Goal: Navigation & Orientation: Find specific page/section

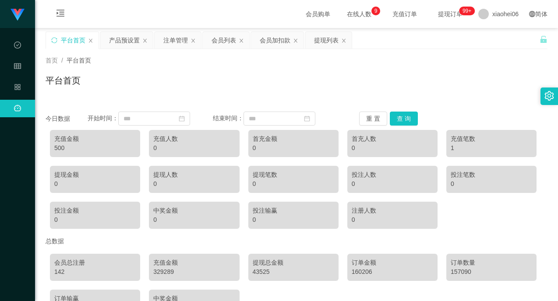
click at [276, 68] on div "首页 / 平台首页 / 平台首页" at bounding box center [297, 75] width 502 height 38
click at [170, 56] on div "首页 / 平台首页 /" at bounding box center [297, 60] width 502 height 9
click at [244, 58] on div "首页 / 平台首页 /" at bounding box center [297, 60] width 502 height 9
click at [314, 42] on div "提现列表" at bounding box center [328, 40] width 46 height 17
click at [328, 45] on div "提现列表" at bounding box center [326, 40] width 25 height 17
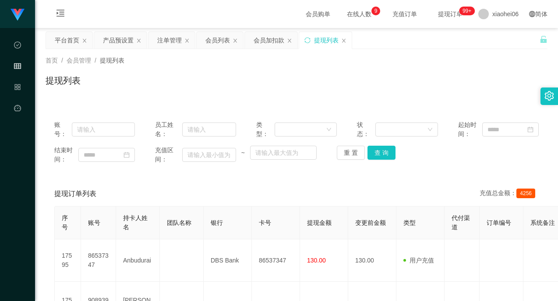
click at [315, 63] on div "首页 / 会员管理 / 提现列表 /" at bounding box center [297, 60] width 502 height 9
click at [271, 43] on div "会员加扣款" at bounding box center [269, 40] width 31 height 17
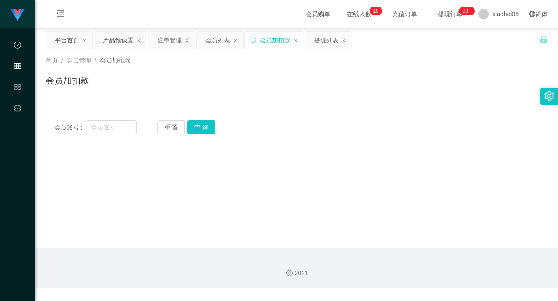
click at [314, 77] on div "会员加扣款" at bounding box center [297, 84] width 502 height 20
click at [211, 34] on div "会员列表" at bounding box center [217, 40] width 25 height 17
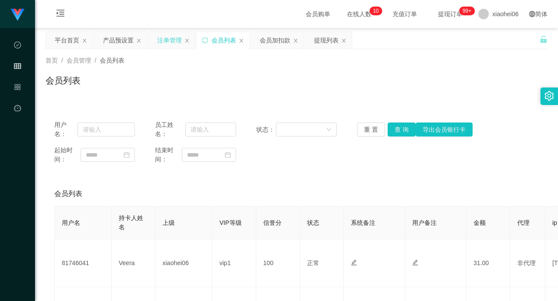
click at [160, 39] on div "注单管理" at bounding box center [169, 40] width 25 height 17
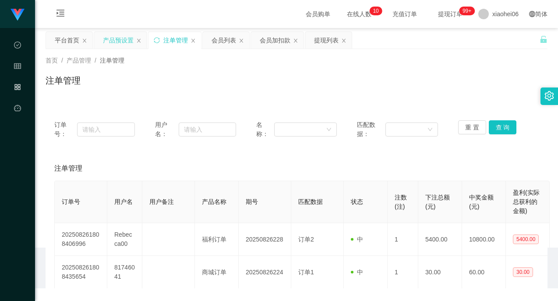
click at [106, 44] on div "产品预设置" at bounding box center [118, 40] width 31 height 17
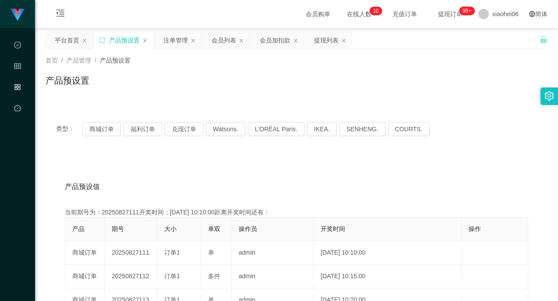
click at [360, 75] on div "产品预设置" at bounding box center [297, 84] width 502 height 20
